Goal: Information Seeking & Learning: Learn about a topic

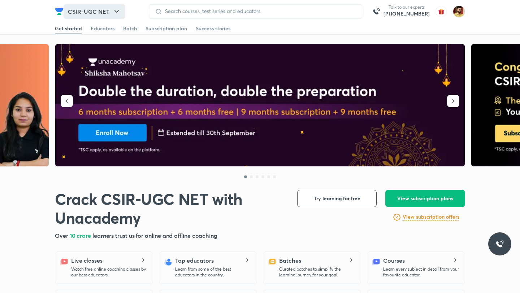
click at [92, 13] on button "CSIR-UGC NET" at bounding box center [95, 11] width 62 height 14
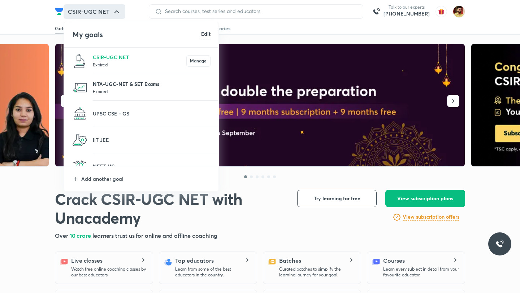
click at [108, 84] on p "NTA-UGC-NET & SET Exams" at bounding box center [152, 84] width 118 height 8
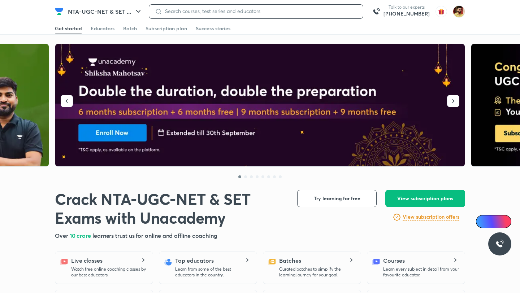
click at [203, 10] on input at bounding box center [259, 11] width 195 height 6
type input "[PERSON_NAME]"
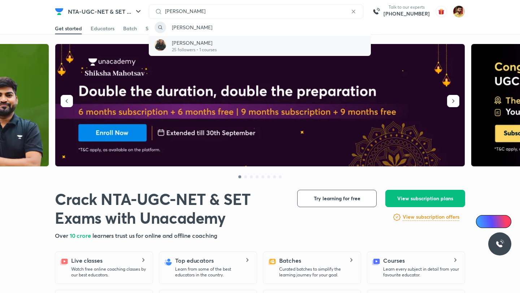
click at [184, 49] on p "25 followers • 1 courses" at bounding box center [194, 50] width 45 height 6
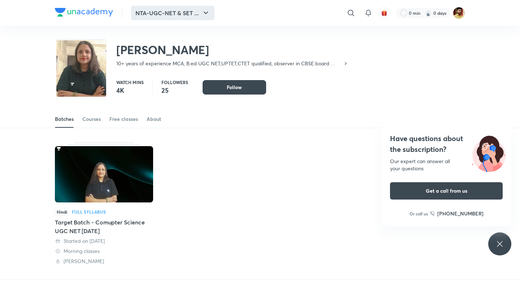
click at [165, 17] on button "NTA-UGC-NET & SET ..." at bounding box center [172, 13] width 83 height 14
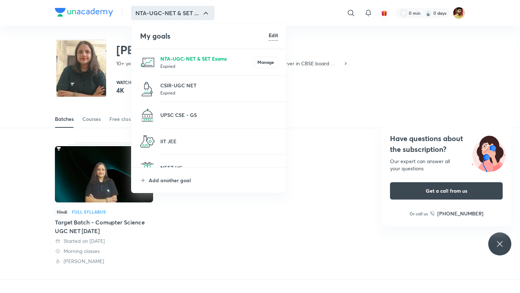
click at [170, 60] on p "NTA-UGC-NET & SET Exams" at bounding box center [206, 59] width 93 height 8
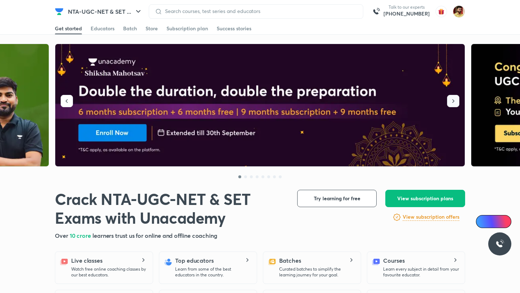
click at [451, 101] on icon "button" at bounding box center [452, 100] width 7 height 7
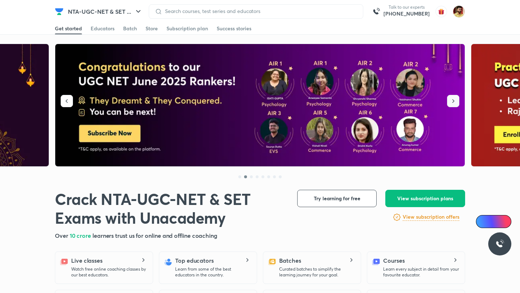
click at [451, 101] on icon "button" at bounding box center [452, 100] width 7 height 7
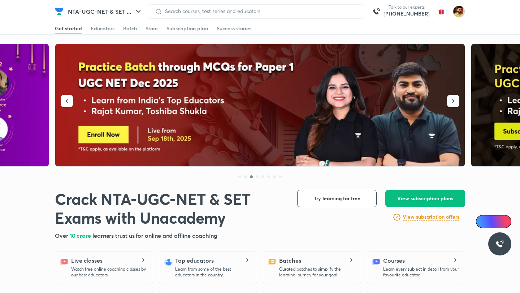
click at [451, 101] on icon "button" at bounding box center [452, 100] width 7 height 7
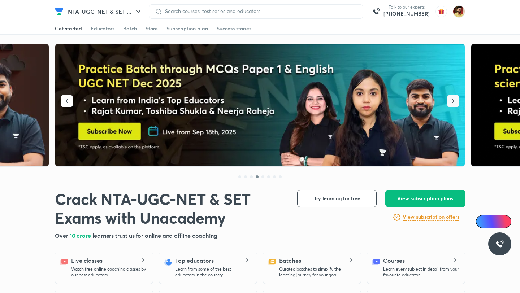
click at [451, 101] on icon "button" at bounding box center [452, 100] width 7 height 7
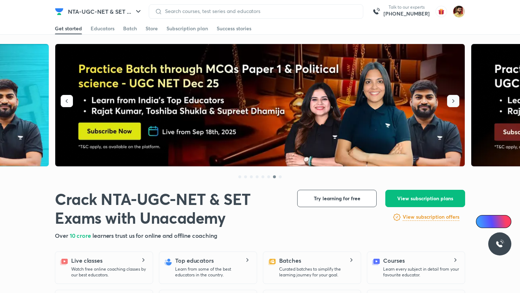
click at [451, 101] on icon "button" at bounding box center [452, 100] width 7 height 7
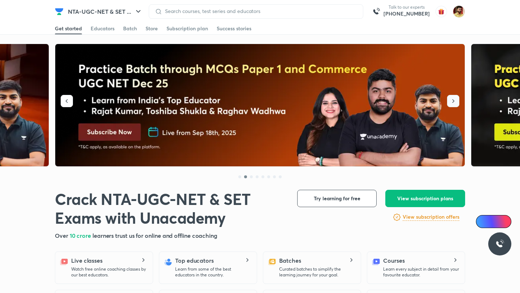
click at [451, 101] on icon "button" at bounding box center [452, 100] width 7 height 7
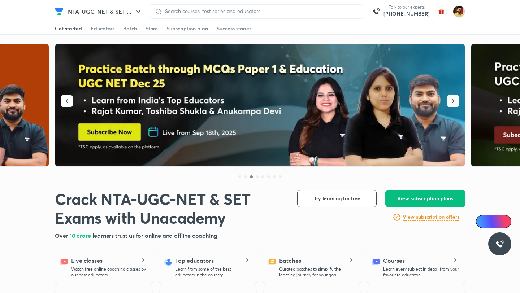
click at [451, 101] on icon "button" at bounding box center [452, 100] width 7 height 7
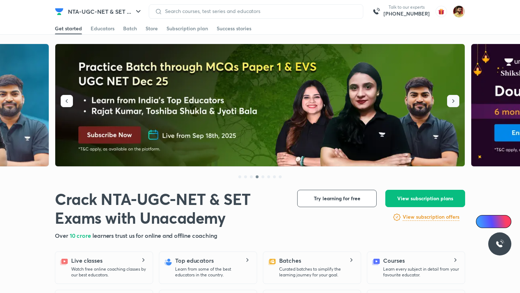
click at [451, 101] on icon "button" at bounding box center [452, 100] width 7 height 7
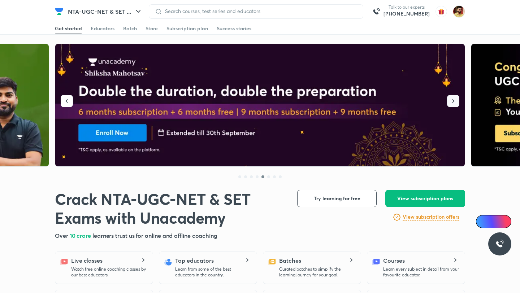
click at [451, 101] on icon "button" at bounding box center [452, 100] width 7 height 7
